Goal: Find specific page/section: Find specific page/section

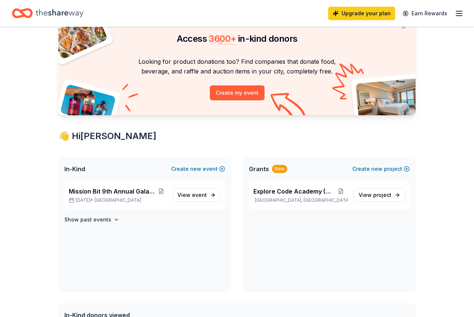
scroll to position [46, 0]
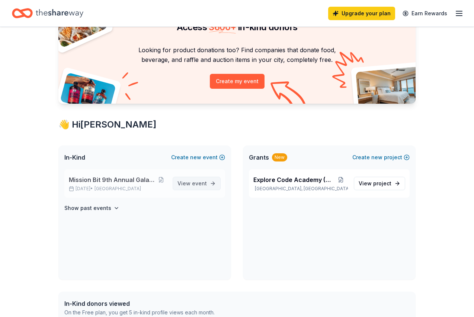
click at [199, 183] on span "event" at bounding box center [199, 183] width 15 height 6
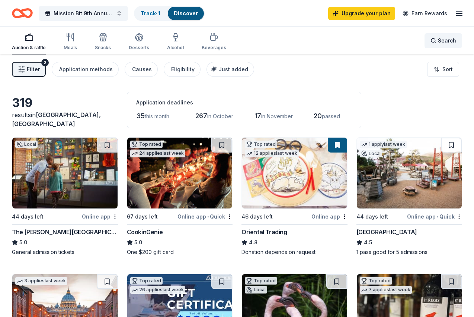
click at [451, 43] on span "Search" at bounding box center [447, 40] width 18 height 9
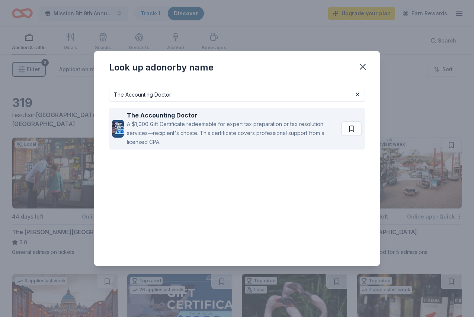
type input "The Accounting Doctor"
click at [267, 138] on div "A $1,000 Gift Certificate redeemable for expert tax preparation or tax resoluti…" at bounding box center [233, 133] width 212 height 27
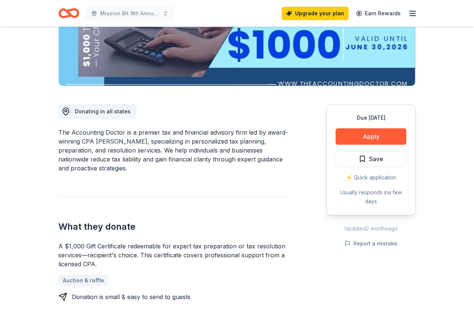
scroll to position [165, 0]
